Goal: Contribute content

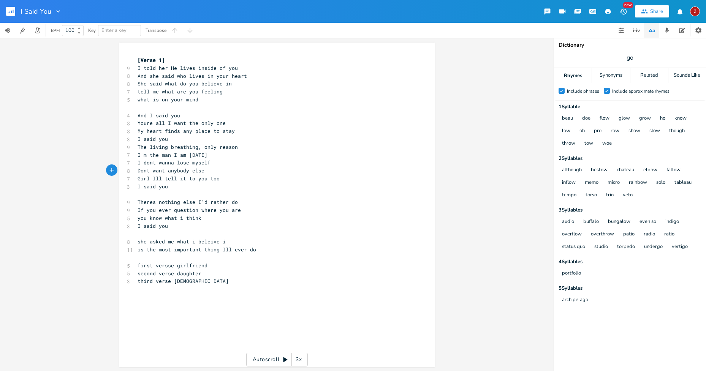
scroll to position [0, 4]
click at [226, 166] on pre "I dont wanna lose myself" at bounding box center [273, 163] width 274 height 8
click at [281, 166] on pre "I dont wanna lose myself" at bounding box center [273, 163] width 274 height 8
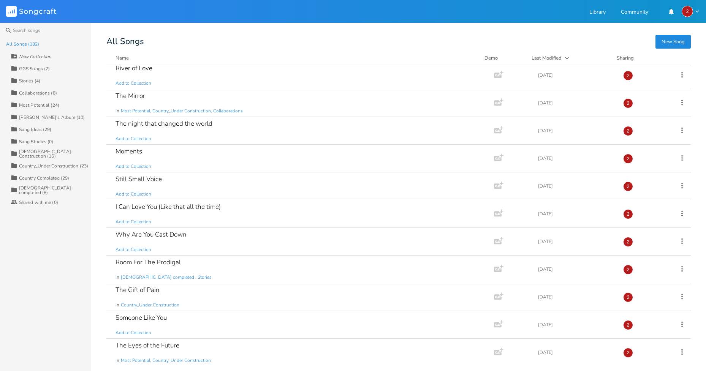
scroll to position [798, 0]
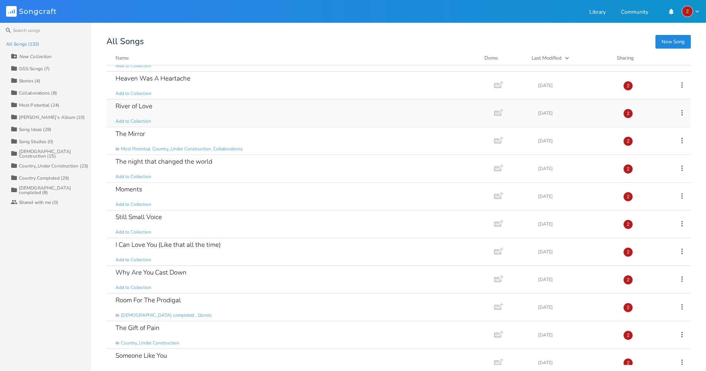
click at [162, 111] on div "River of Love Add to Collection" at bounding box center [299, 113] width 366 height 27
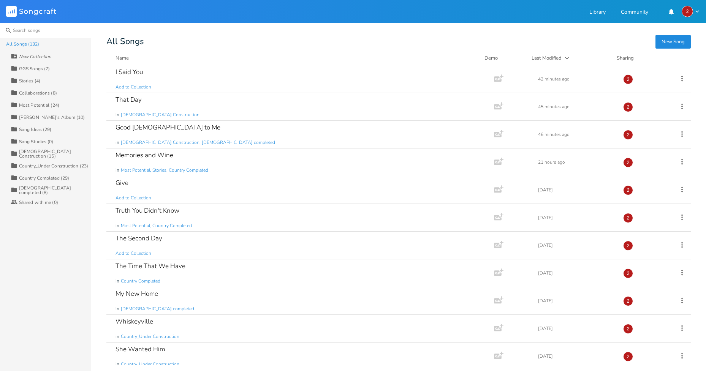
click at [30, 32] on input at bounding box center [45, 30] width 91 height 15
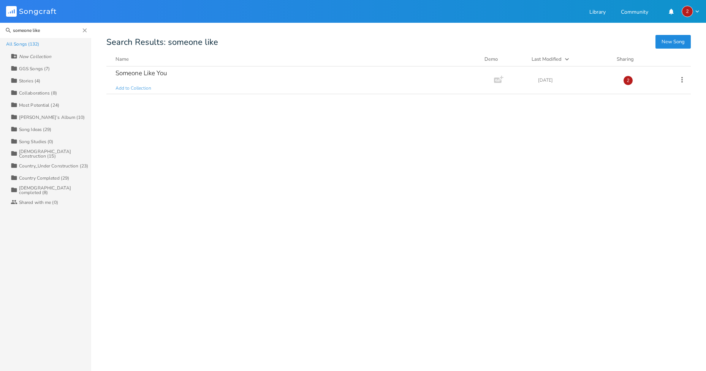
type input "someone like"
click at [162, 71] on div "Someone Like You" at bounding box center [141, 73] width 51 height 6
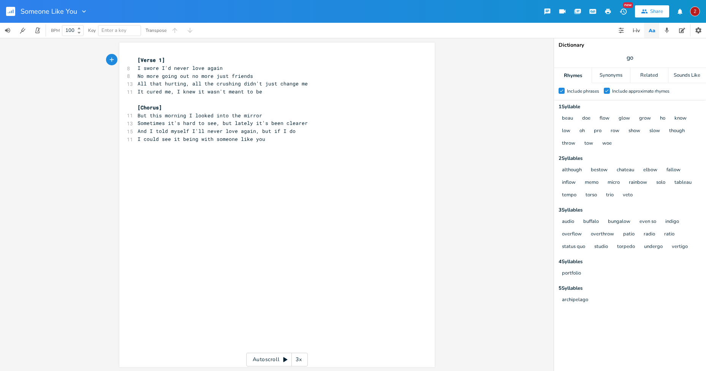
click at [255, 77] on pre "No more going out no more just friends" at bounding box center [273, 76] width 274 height 8
drag, startPoint x: 251, startPoint y: 78, endPoint x: 135, endPoint y: 76, distance: 115.9
click at [136, 76] on pre "No more going out no more just friends" at bounding box center [273, 76] width 274 height 8
type textarea "After all we'd bee"
type textarea "n throhg"
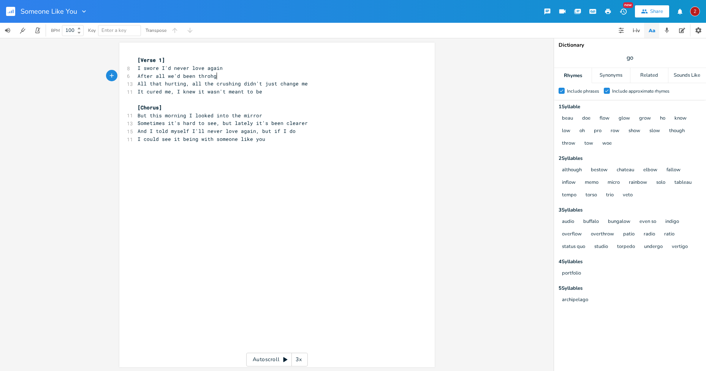
scroll to position [0, 21]
type textarea "ugh and the"
drag, startPoint x: 220, startPoint y: 67, endPoint x: 206, endPoint y: 68, distance: 13.4
click at [206, 68] on span "I swore I'd never love again" at bounding box center [180, 68] width 85 height 7
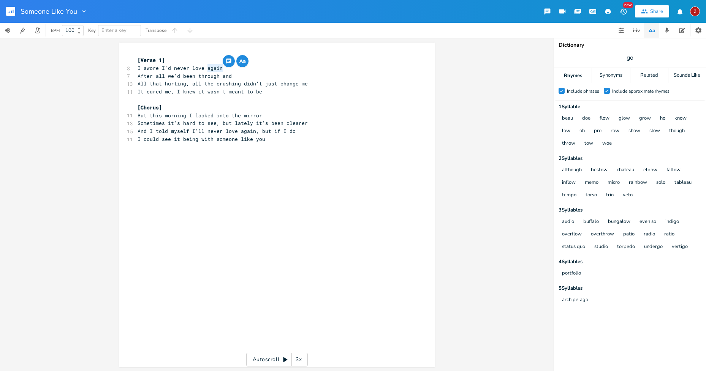
type textarea "again"
click at [239, 60] on icon "button" at bounding box center [241, 61] width 4 height 3
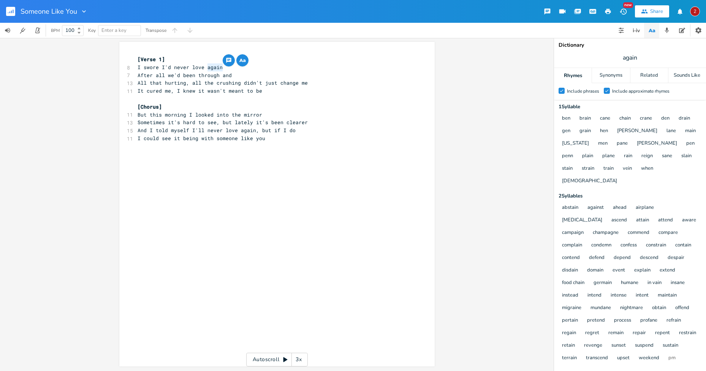
scroll to position [27, 0]
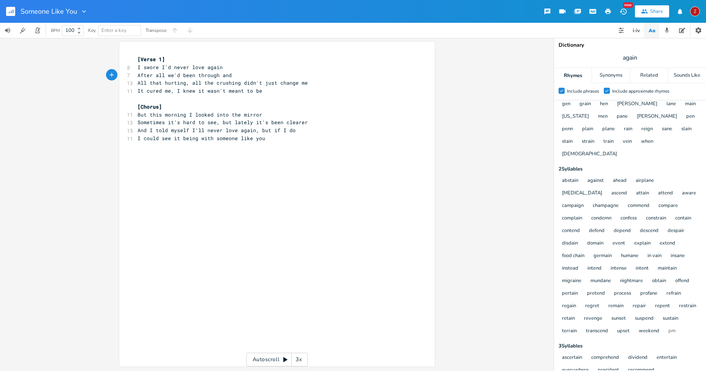
click at [235, 79] on pre "After all we'd been through and" at bounding box center [273, 75] width 274 height 8
click at [234, 74] on pre "After all we'd been through and" at bounding box center [273, 75] width 274 height 8
click at [230, 75] on span "After all we'd been through and" at bounding box center [185, 75] width 94 height 7
click at [284, 122] on span "Sometimes it's hard to see, but lately it's been clearer" at bounding box center [223, 122] width 170 height 7
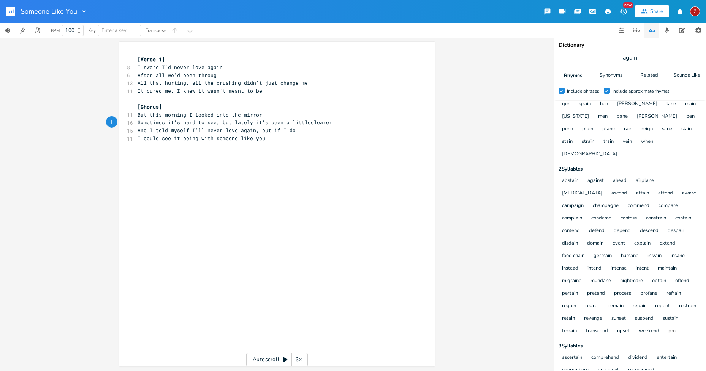
type textarea "a little"
click at [221, 123] on span "Sometimes it's hard to see, but lately it's been a little clearer" at bounding box center [237, 122] width 198 height 7
click at [253, 120] on span "Sometimes it's hard to see, but lately it's been a little clearer" at bounding box center [237, 122] width 198 height 7
type textarea "I"
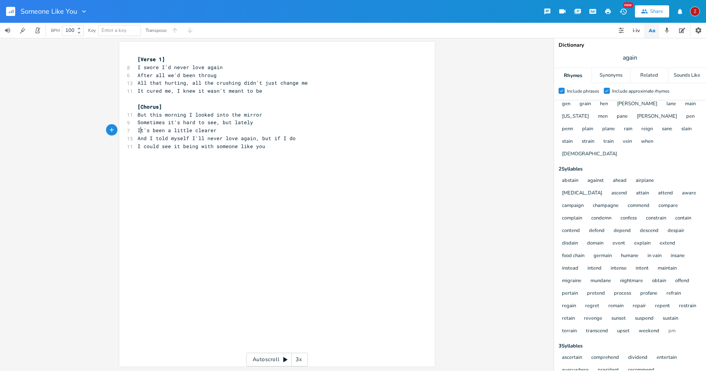
scroll to position [0, 2]
click at [260, 138] on span "And I told myself I'll never love again, but if I do" at bounding box center [217, 138] width 158 height 7
type textarea "with"
drag, startPoint x: 212, startPoint y: 146, endPoint x: 197, endPoint y: 146, distance: 14.4
click at [197, 146] on span "I could see it being with someone like you" at bounding box center [202, 146] width 128 height 7
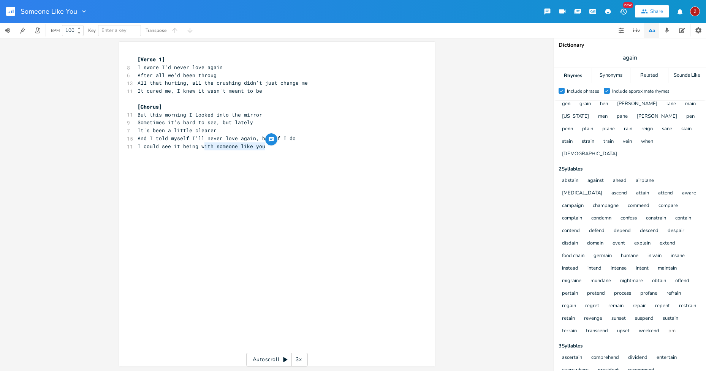
type textarea "with someone like you"
drag, startPoint x: 264, startPoint y: 145, endPoint x: 200, endPoint y: 149, distance: 64.7
click at [200, 149] on pre "I could see it being with someone like you" at bounding box center [273, 147] width 274 height 8
click at [206, 162] on pre "​" at bounding box center [273, 162] width 274 height 8
click at [261, 138] on span "And I told myself I'll never love again, but if I do" at bounding box center [217, 138] width 158 height 7
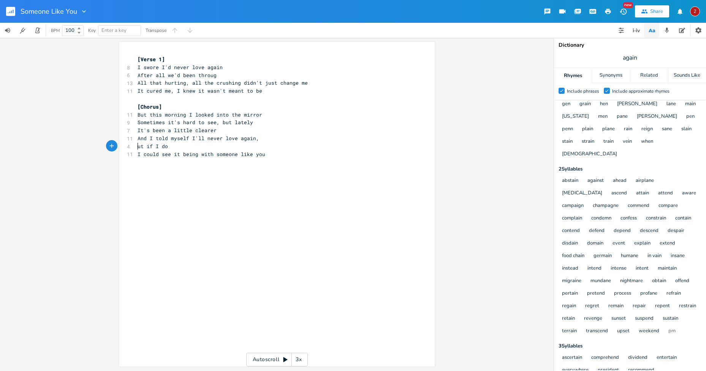
type textarea "B"
click at [136, 153] on pre "I could see it being with someone like you" at bounding box center [273, 154] width 274 height 8
click at [250, 146] on span "But if I do I could see it being with someone like you" at bounding box center [220, 146] width 164 height 7
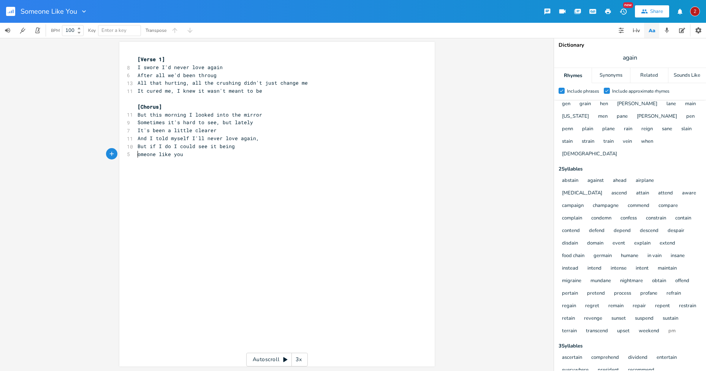
type textarea "S"
click at [202, 154] on pre "Someone like you" at bounding box center [273, 154] width 274 height 8
click at [268, 172] on pre "​" at bounding box center [273, 170] width 274 height 8
click at [195, 159] on pre "​" at bounding box center [273, 162] width 274 height 8
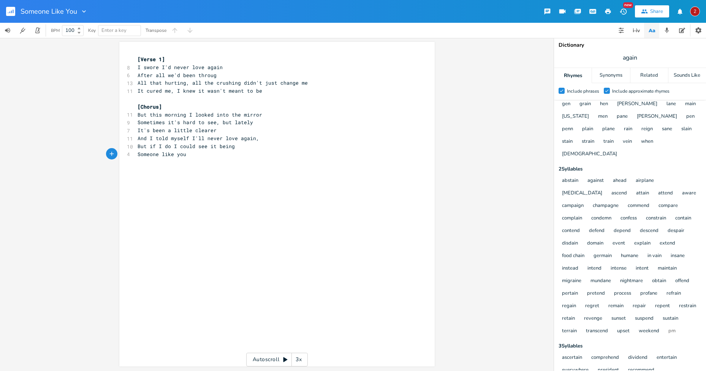
click at [214, 78] on span "After all we'd been throug" at bounding box center [177, 75] width 79 height 7
click at [485, 243] on div "x [Verse 1] 8 I swore I'd never love again 6 After all we'd been throug 13 All …" at bounding box center [277, 204] width 554 height 333
click at [215, 76] on span "After all we'd been throug" at bounding box center [177, 76] width 79 height 7
click at [534, 210] on div "x [Verse 1] 8 I swore I'd never love again 6 After all we'd been throug 13 All …" at bounding box center [277, 204] width 554 height 333
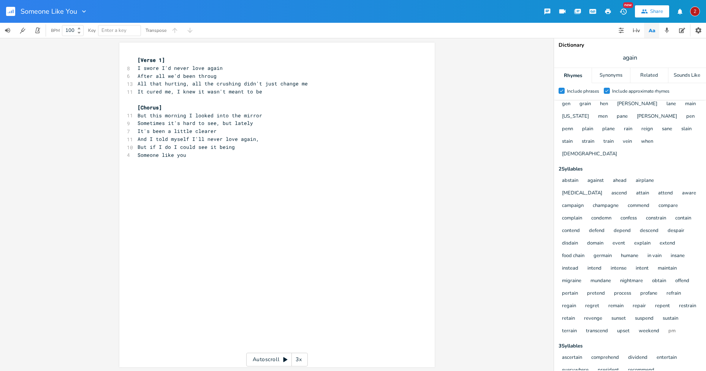
scroll to position [1, 0]
click at [219, 75] on pre "After all we'd been throug" at bounding box center [273, 75] width 274 height 8
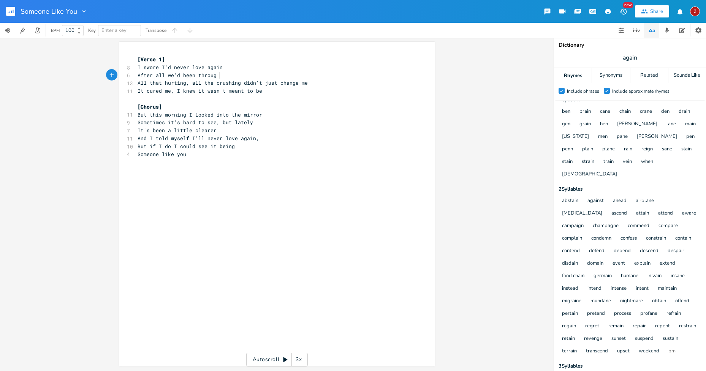
scroll to position [27, 0]
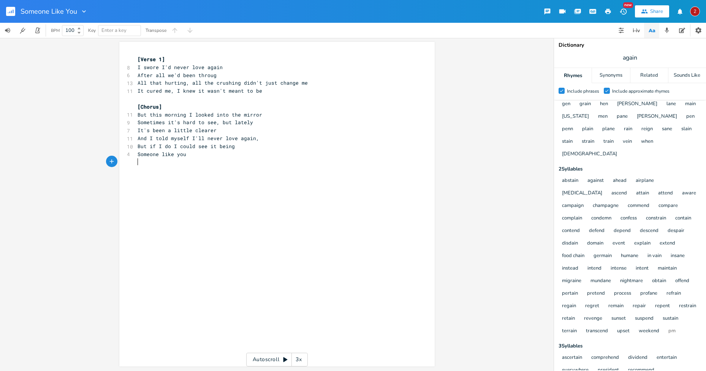
click at [225, 192] on div "x [Verse 1] 8 I swore I'd never love again 6 After all we'd been throug 13 All …" at bounding box center [282, 211] width 293 height 315
